Goal: Obtain resource: Obtain resource

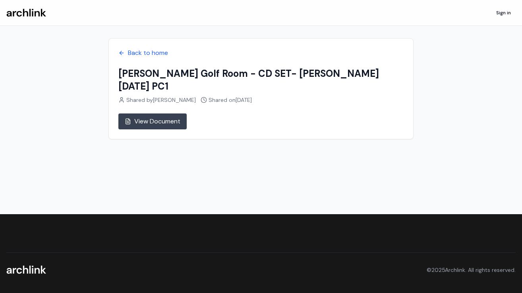
click at [156, 113] on link "View Document" at bounding box center [152, 121] width 68 height 16
click at [157, 113] on link "View Document" at bounding box center [152, 121] width 68 height 16
click at [126, 118] on icon at bounding box center [128, 121] width 6 height 6
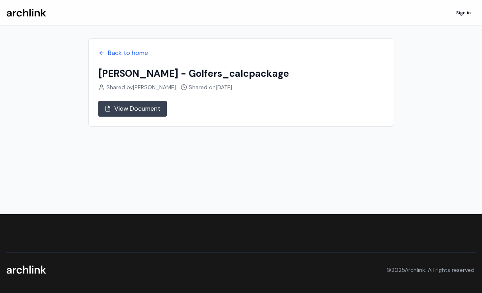
click at [124, 106] on link "View Document" at bounding box center [132, 109] width 68 height 16
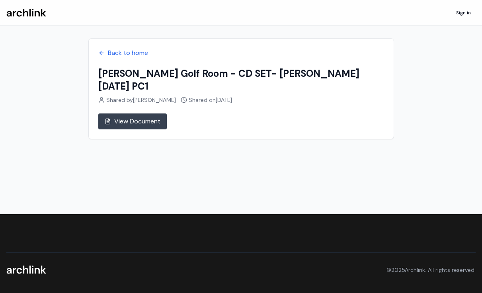
click at [124, 113] on link "View Document" at bounding box center [132, 121] width 68 height 16
click at [146, 113] on link "View Document" at bounding box center [132, 121] width 68 height 16
click at [149, 113] on link "View Document" at bounding box center [132, 121] width 68 height 16
click at [134, 113] on link "View Document" at bounding box center [132, 121] width 68 height 16
